Goal: Transaction & Acquisition: Purchase product/service

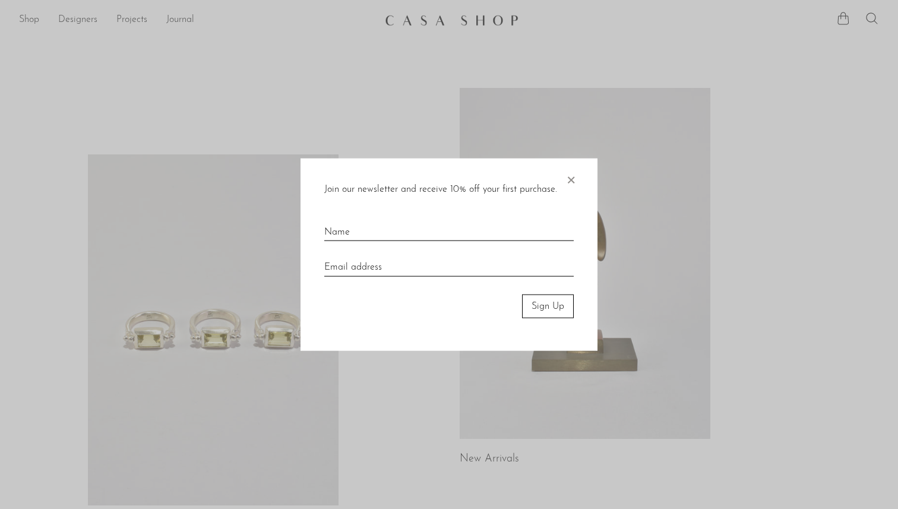
click at [571, 175] on span "×" at bounding box center [571, 177] width 12 height 38
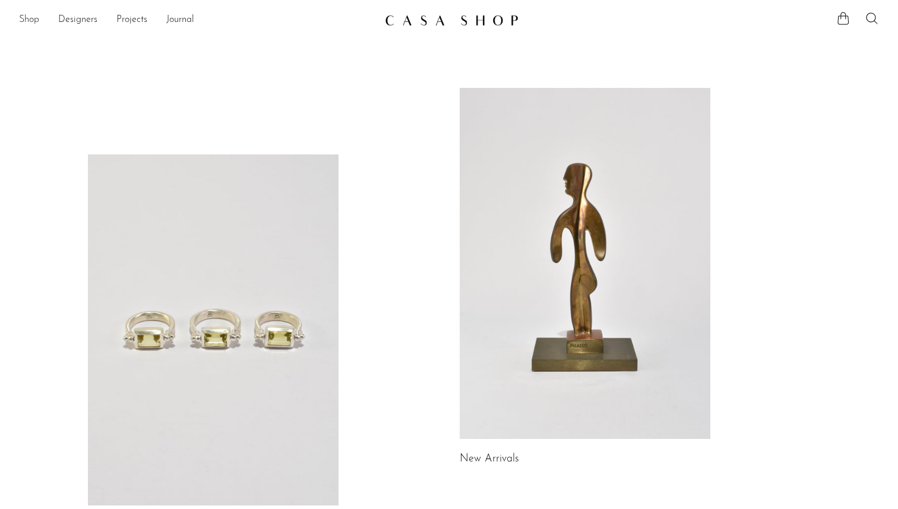
click at [21, 20] on link "Shop" at bounding box center [29, 19] width 20 height 15
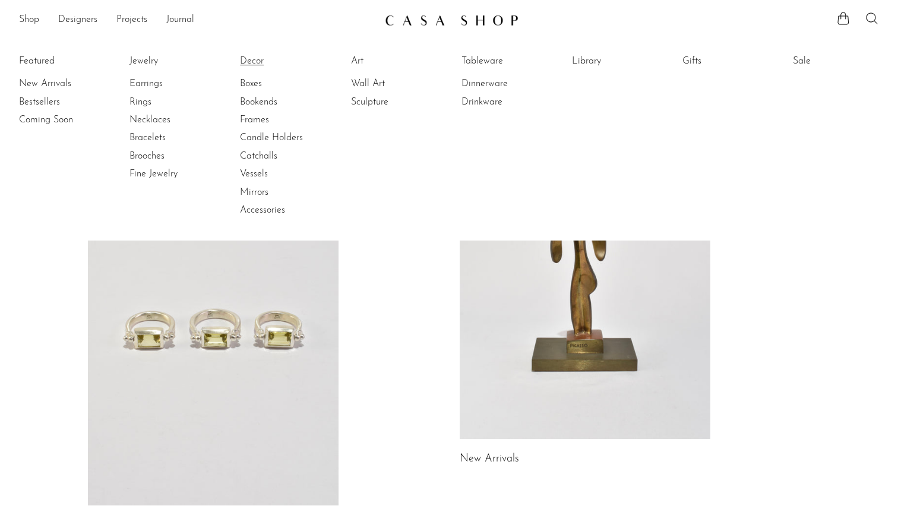
click at [252, 58] on link "Decor" at bounding box center [284, 61] width 89 height 13
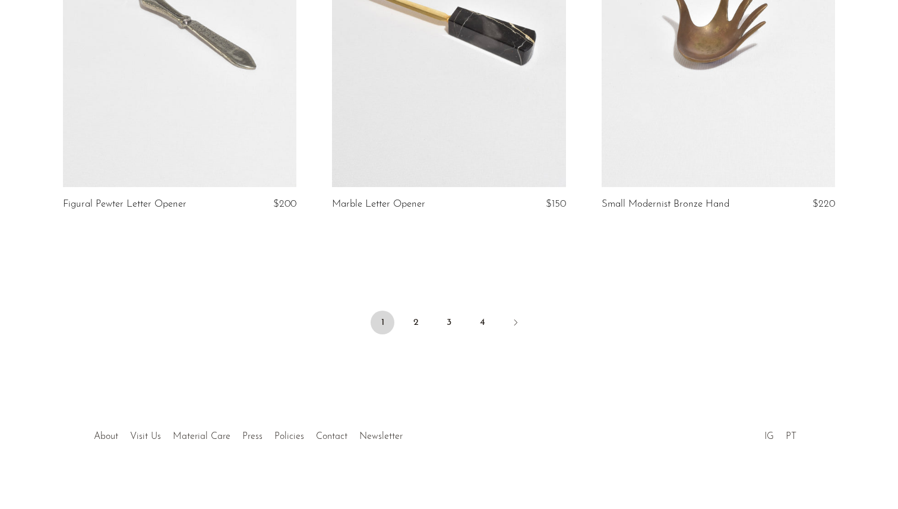
scroll to position [4446, 0]
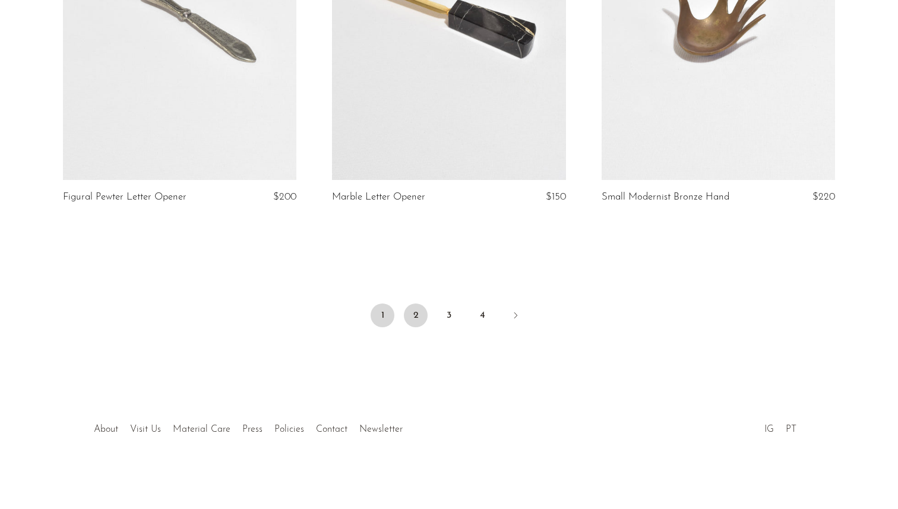
click at [414, 318] on link "2" at bounding box center [416, 316] width 24 height 24
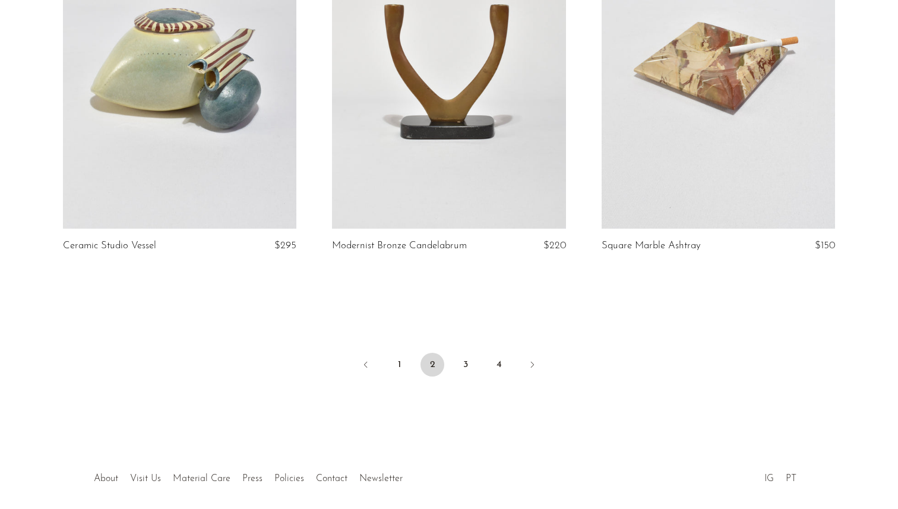
scroll to position [4434, 0]
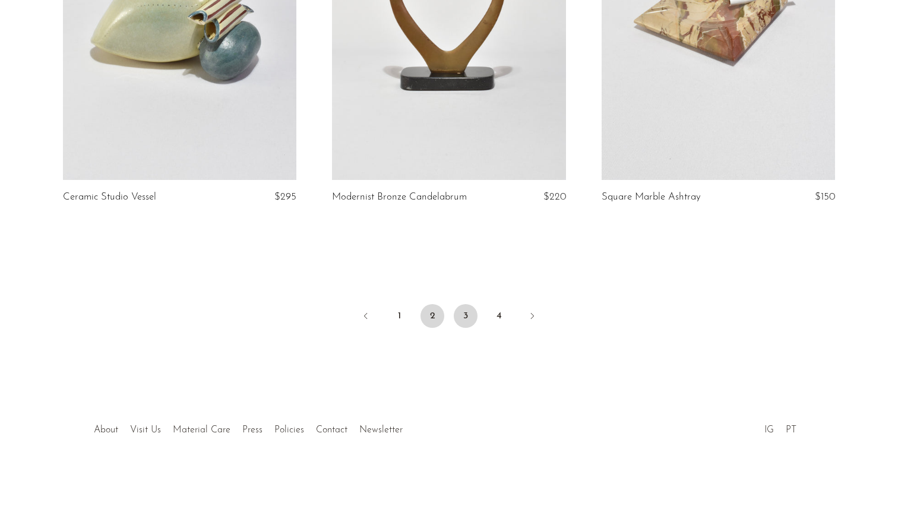
click at [463, 321] on link "3" at bounding box center [466, 316] width 24 height 24
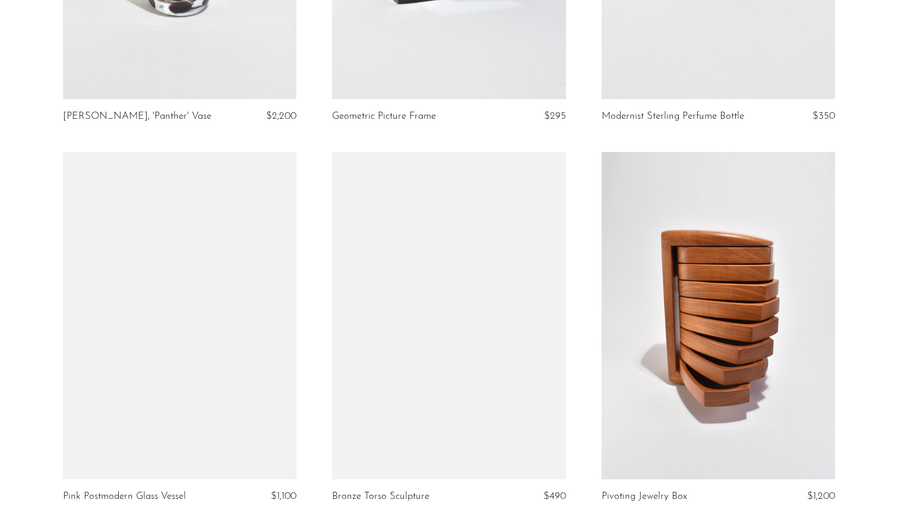
scroll to position [789, 0]
